Goal: Check status: Check status

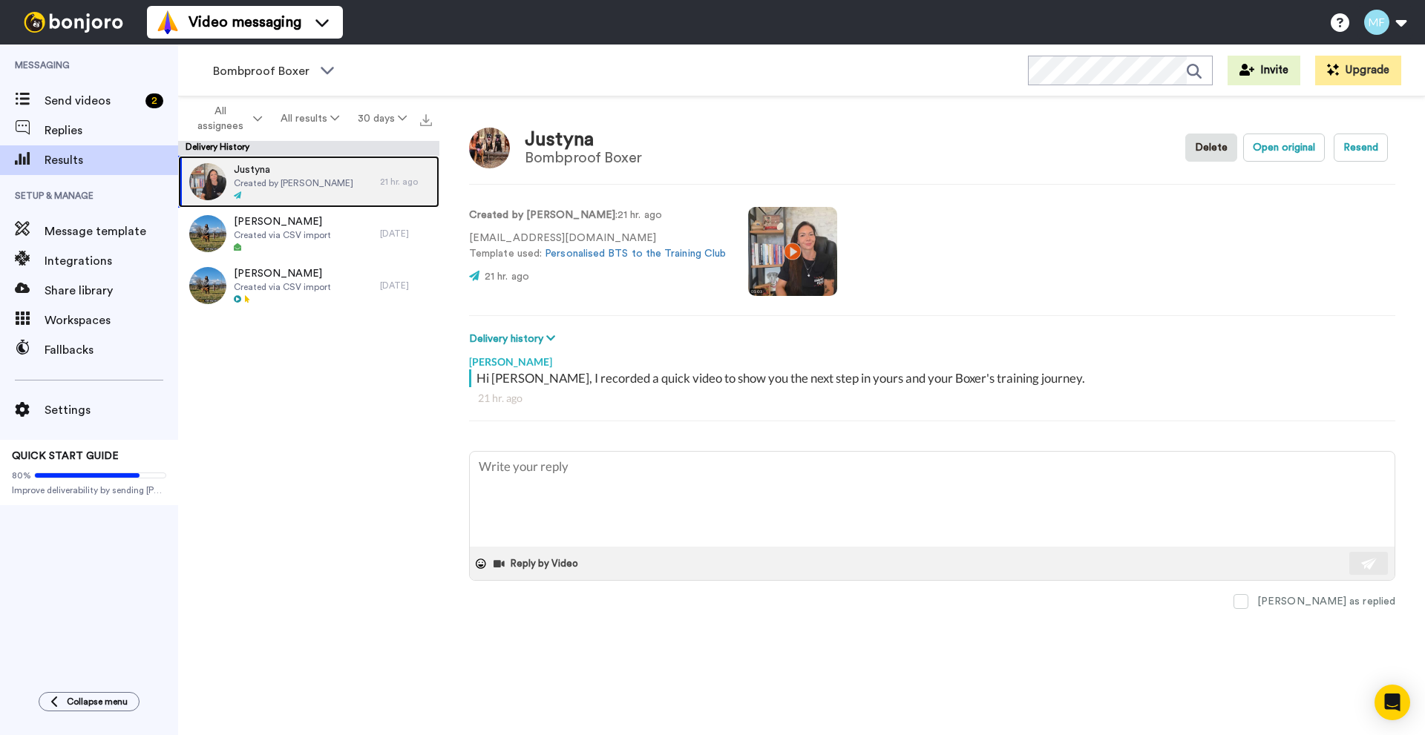
click at [274, 170] on span "Justyna" at bounding box center [293, 170] width 119 height 15
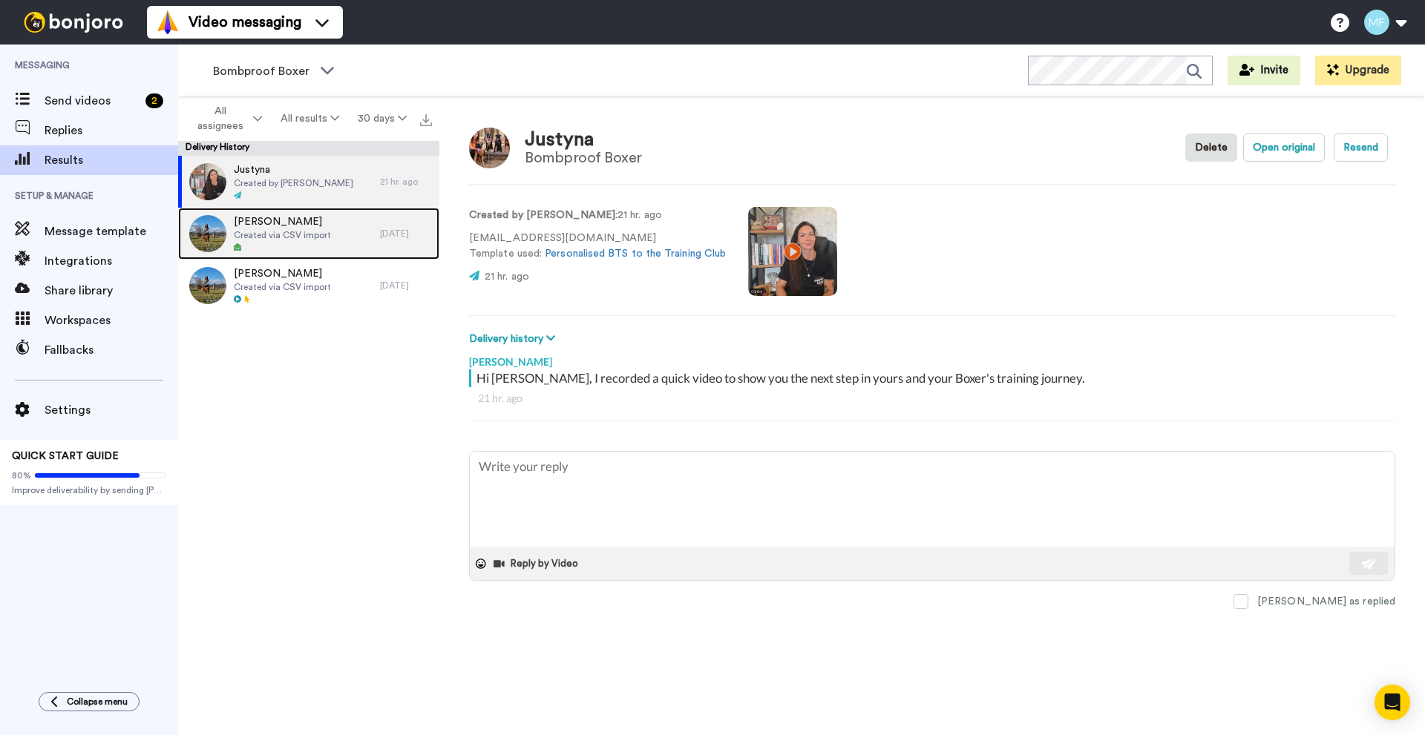
click at [282, 238] on span "Created via CSV import" at bounding box center [282, 235] width 97 height 12
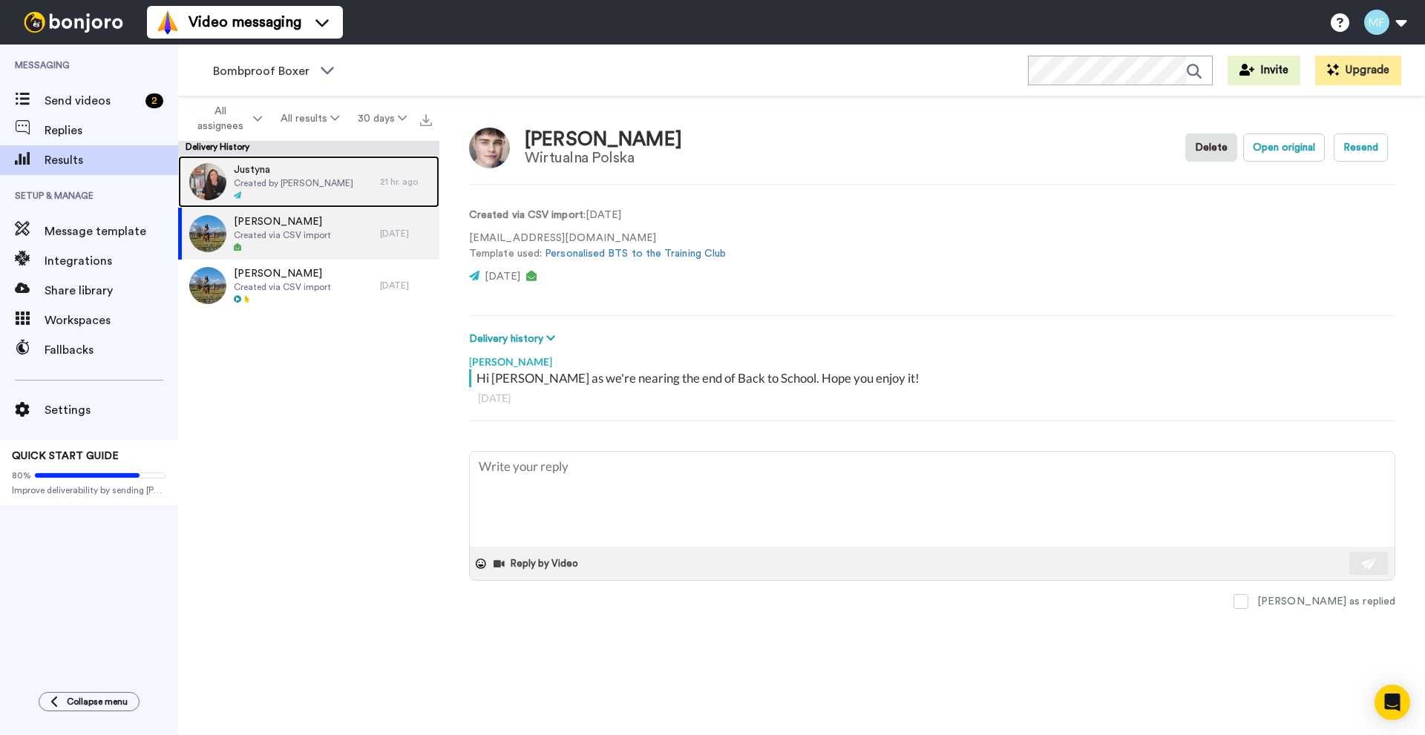
click at [295, 177] on span "Created by [PERSON_NAME]" at bounding box center [293, 183] width 119 height 12
type textarea "x"
